Goal: Task Accomplishment & Management: Manage account settings

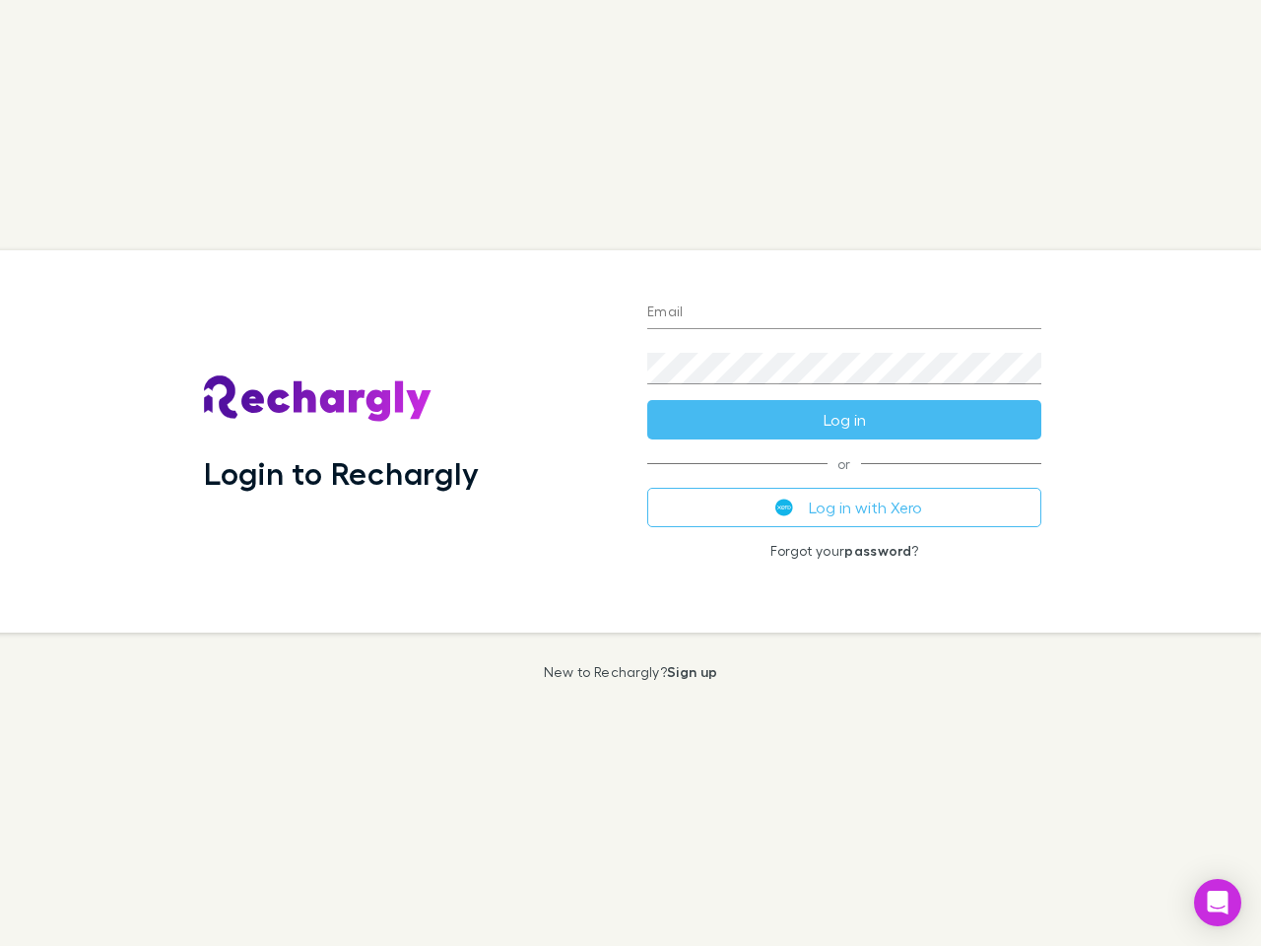
click at [631, 473] on div "Login to Rechargly" at bounding box center [409, 441] width 443 height 382
click at [844, 313] on input "Email" at bounding box center [844, 314] width 394 height 32
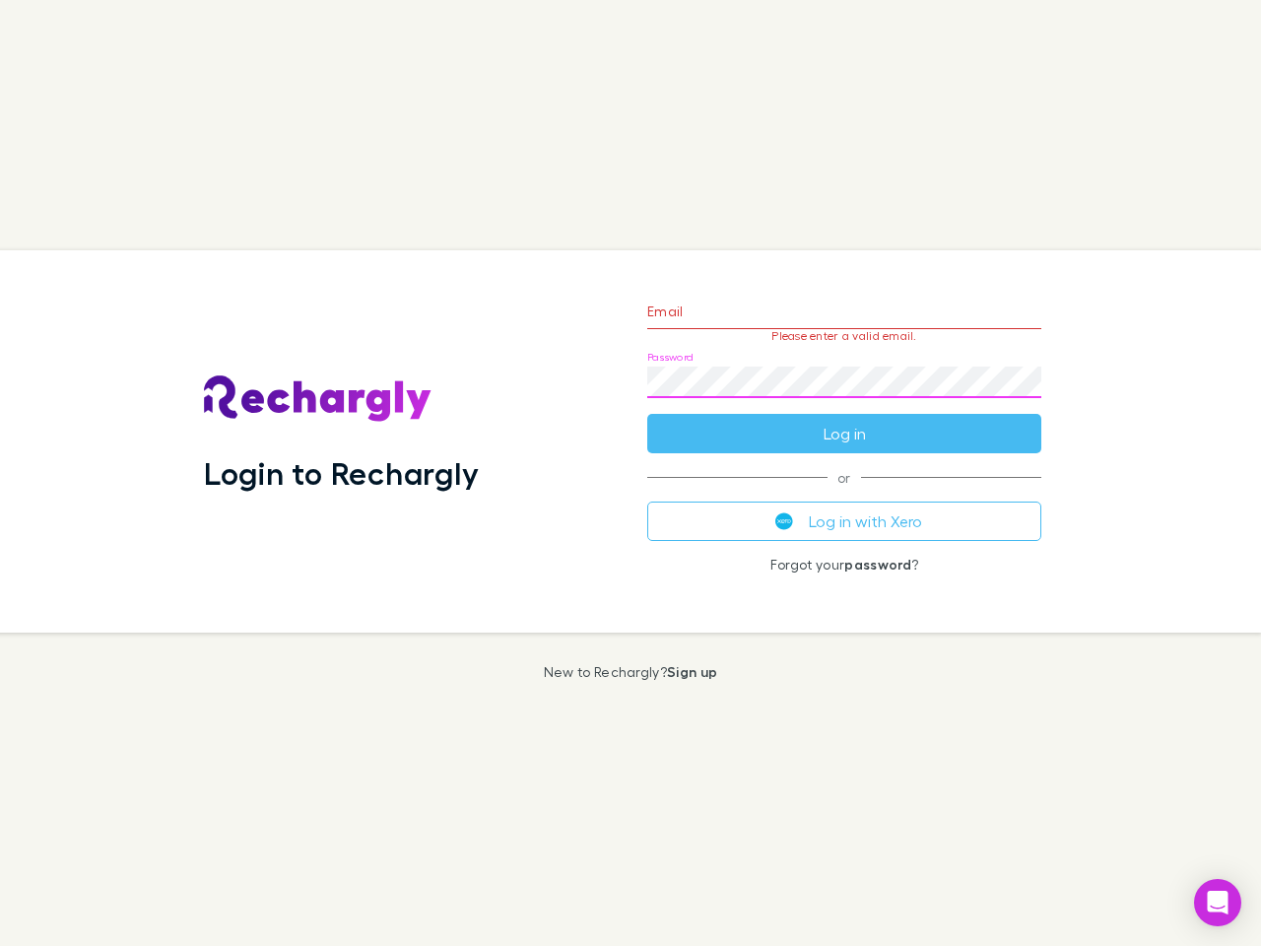
click at [844, 420] on form "Email Please enter a valid email. Password Log in" at bounding box center [844, 367] width 394 height 171
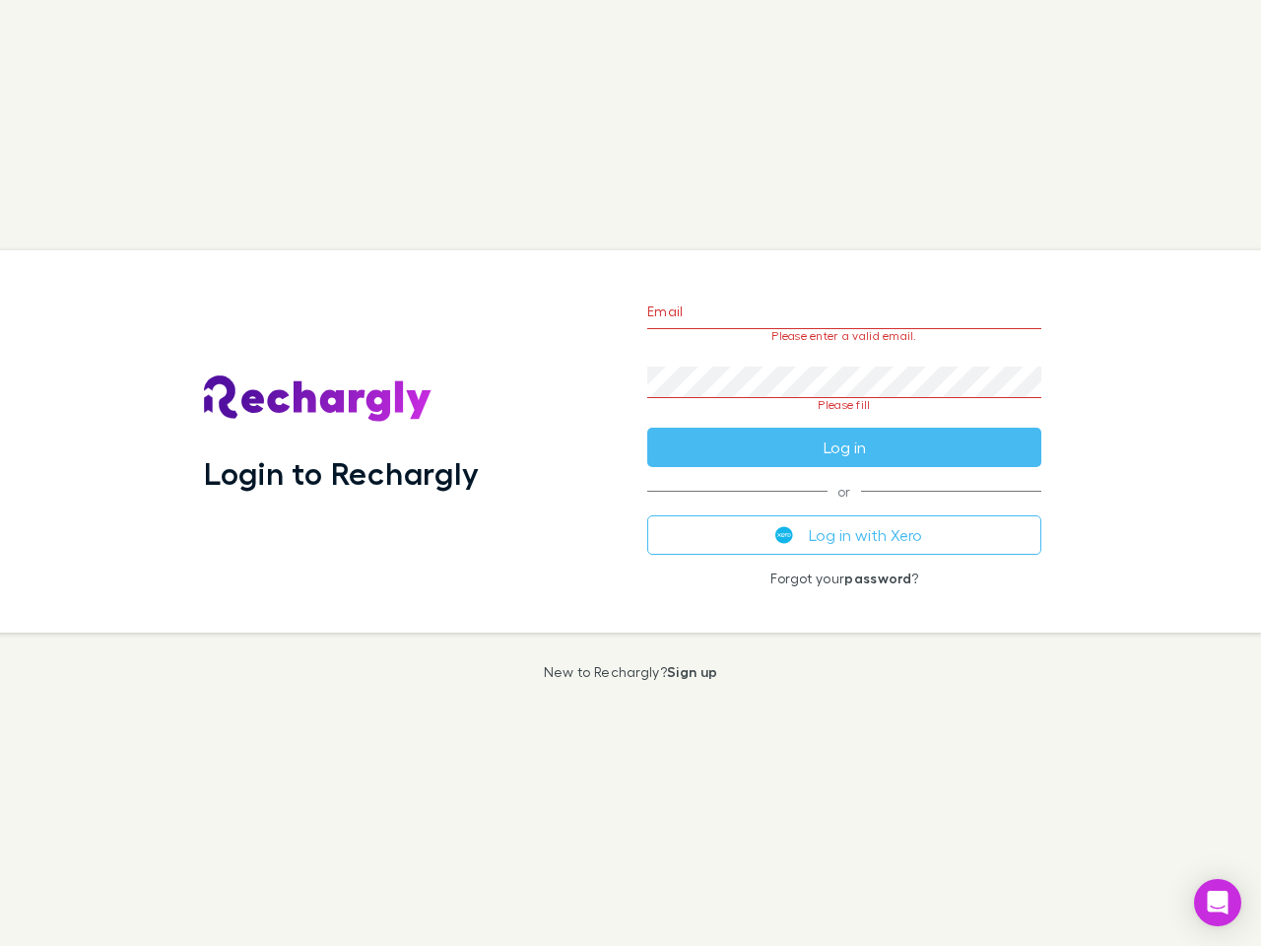
click at [844, 507] on div "Email Please enter a valid email. Password Please fill Log in or Log in with Xe…" at bounding box center [845, 441] width 426 height 382
click at [1218, 902] on icon "Open Intercom Messenger" at bounding box center [1218, 903] width 21 height 24
